Goal: Check status: Verify the current state of an ongoing process or item

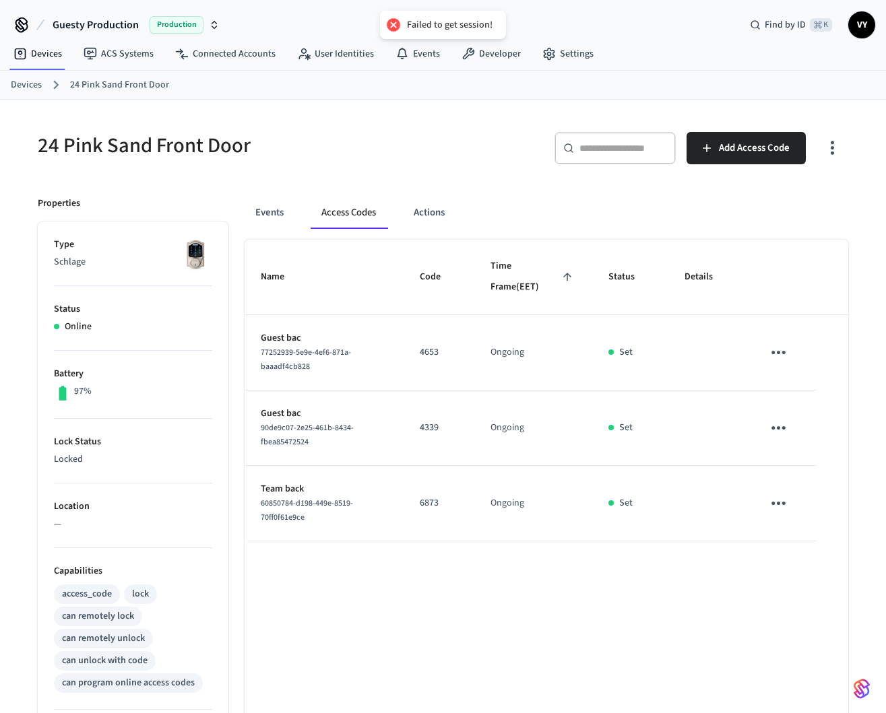
click at [533, 216] on div "Events Access Codes Actions" at bounding box center [547, 213] width 604 height 32
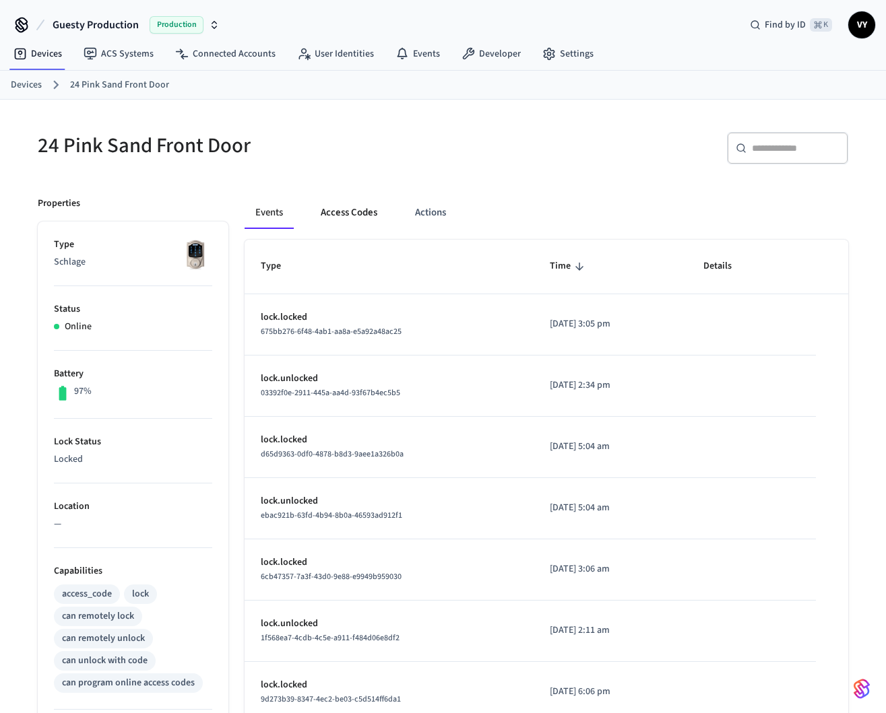
click at [354, 227] on button "Access Codes" at bounding box center [349, 213] width 78 height 32
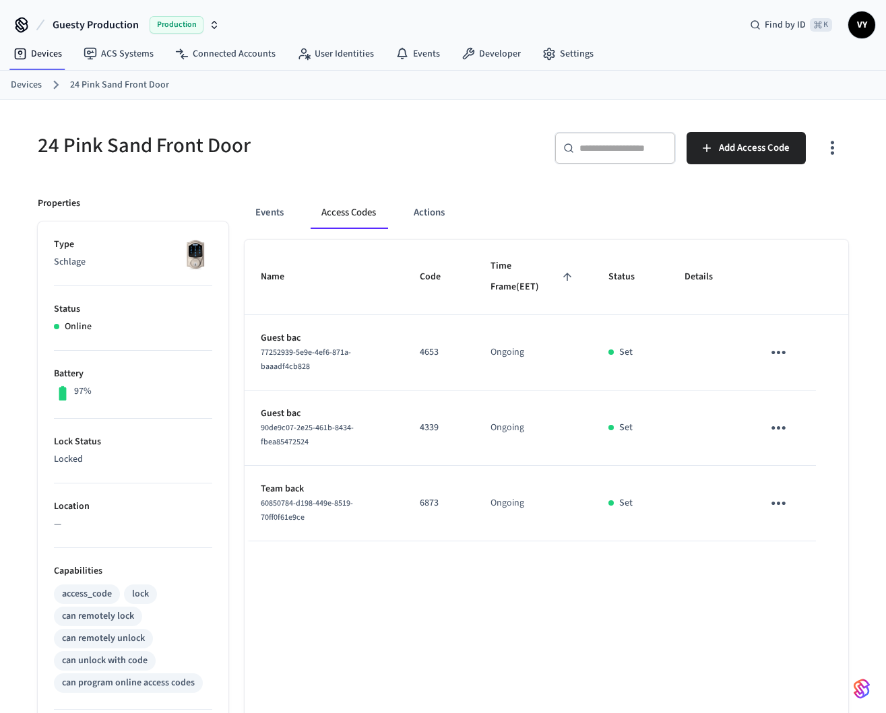
click at [648, 376] on td "Set" at bounding box center [630, 352] width 76 height 75
click at [471, 191] on div "Events Access Codes Actions Name Code Time Frame (EET) Status Details Guest bac…" at bounding box center [538, 583] width 620 height 804
